Goal: Navigation & Orientation: Find specific page/section

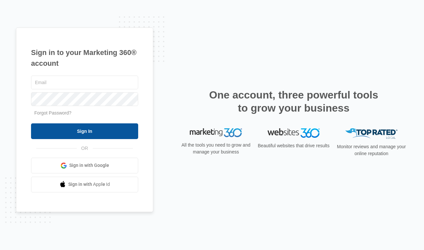
type input "[PERSON_NAME][EMAIL_ADDRESS][PERSON_NAME][DOMAIN_NAME]"
click at [122, 133] on input "Sign In" at bounding box center [84, 131] width 107 height 16
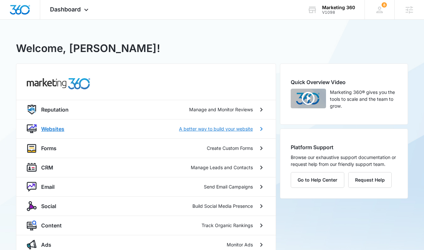
click at [220, 129] on p "A better way to build your website" at bounding box center [216, 128] width 74 height 7
